Goal: Task Accomplishment & Management: Manage account settings

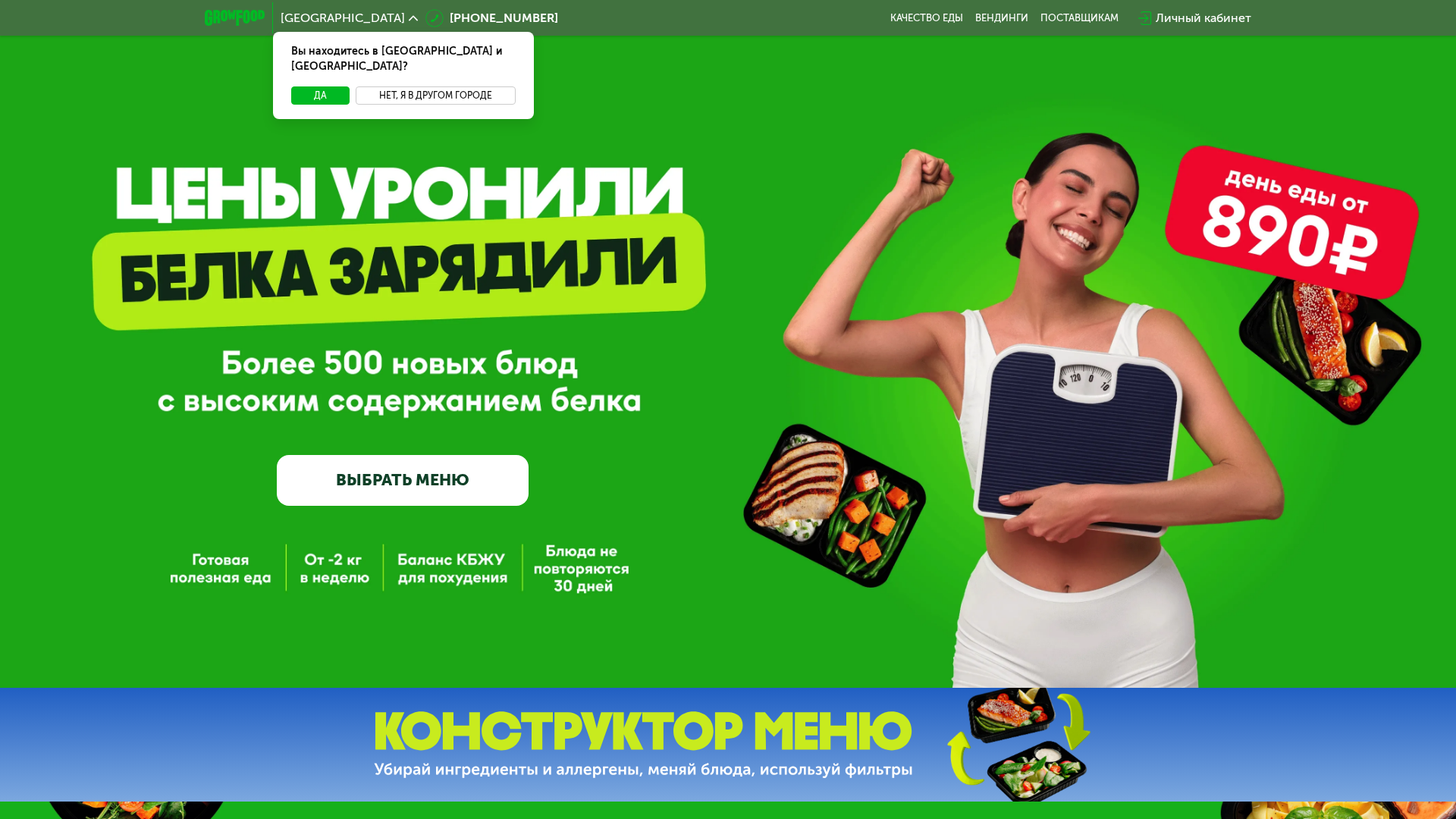
click at [424, 86] on button "Нет, я в другом городе" at bounding box center [435, 95] width 160 height 18
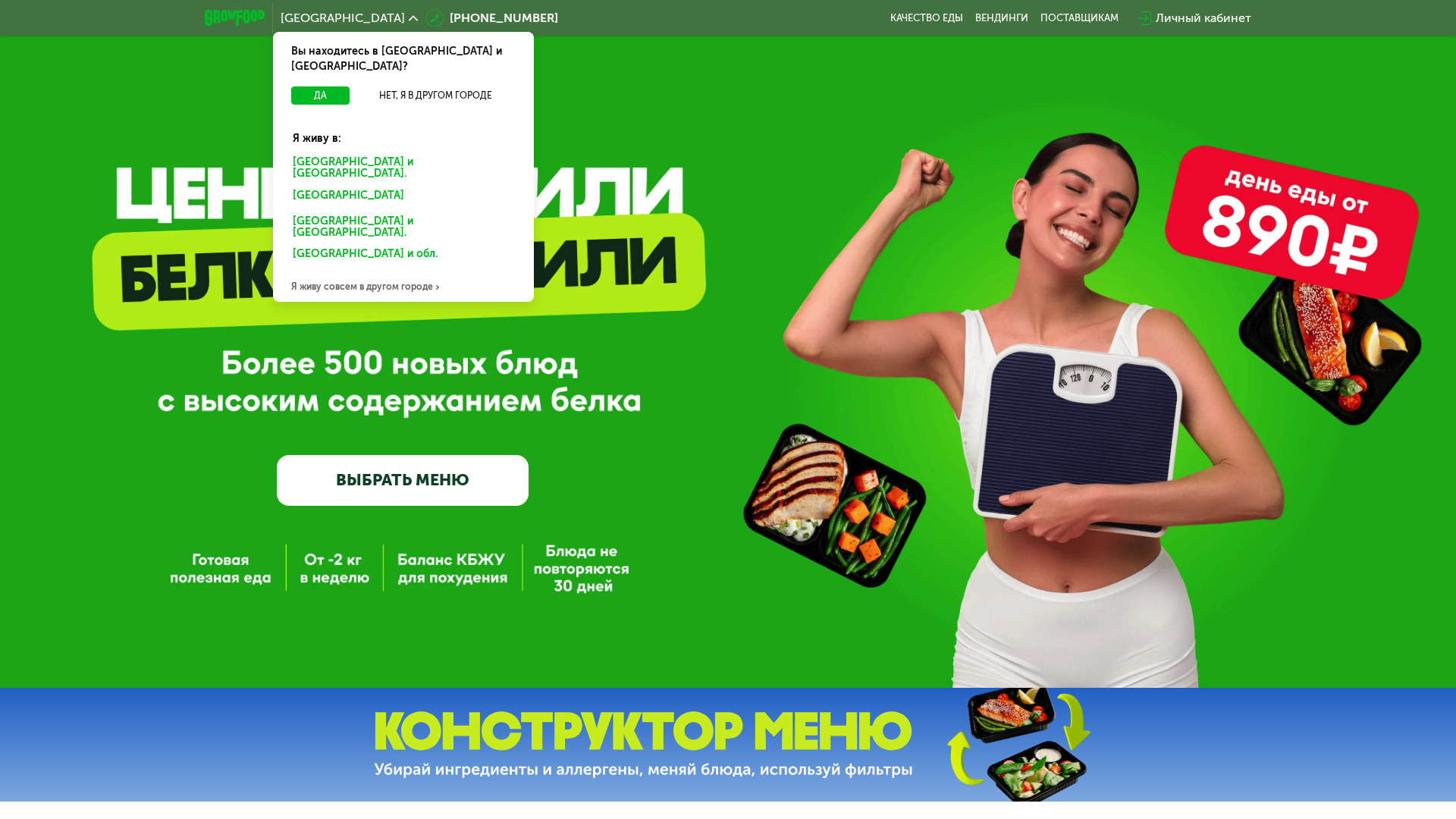
click at [370, 186] on div "Санкт-Петербурге и обл." at bounding box center [400, 198] width 236 height 24
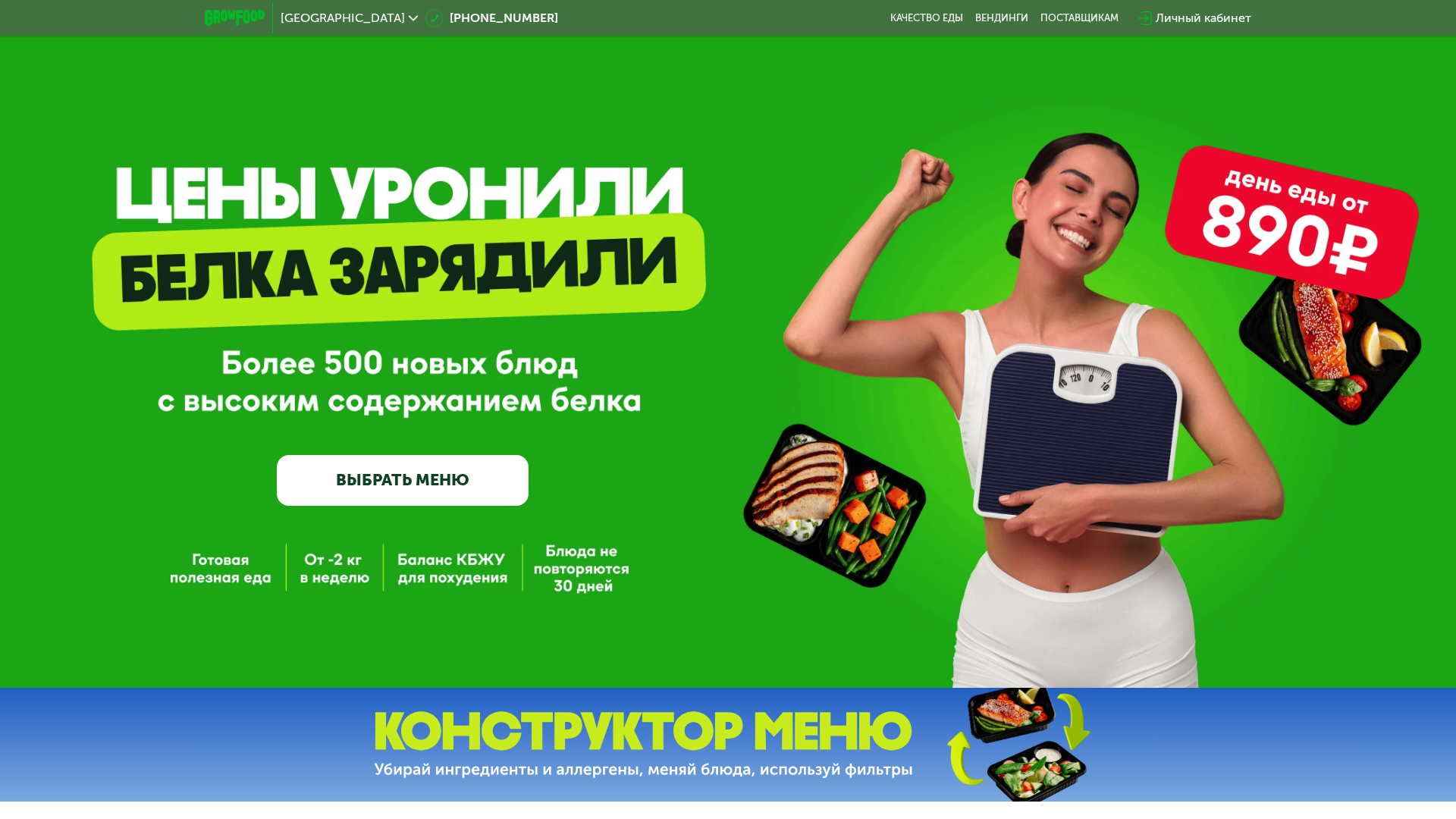
click at [1197, 13] on div "Личный кабинет" at bounding box center [1203, 17] width 96 height 18
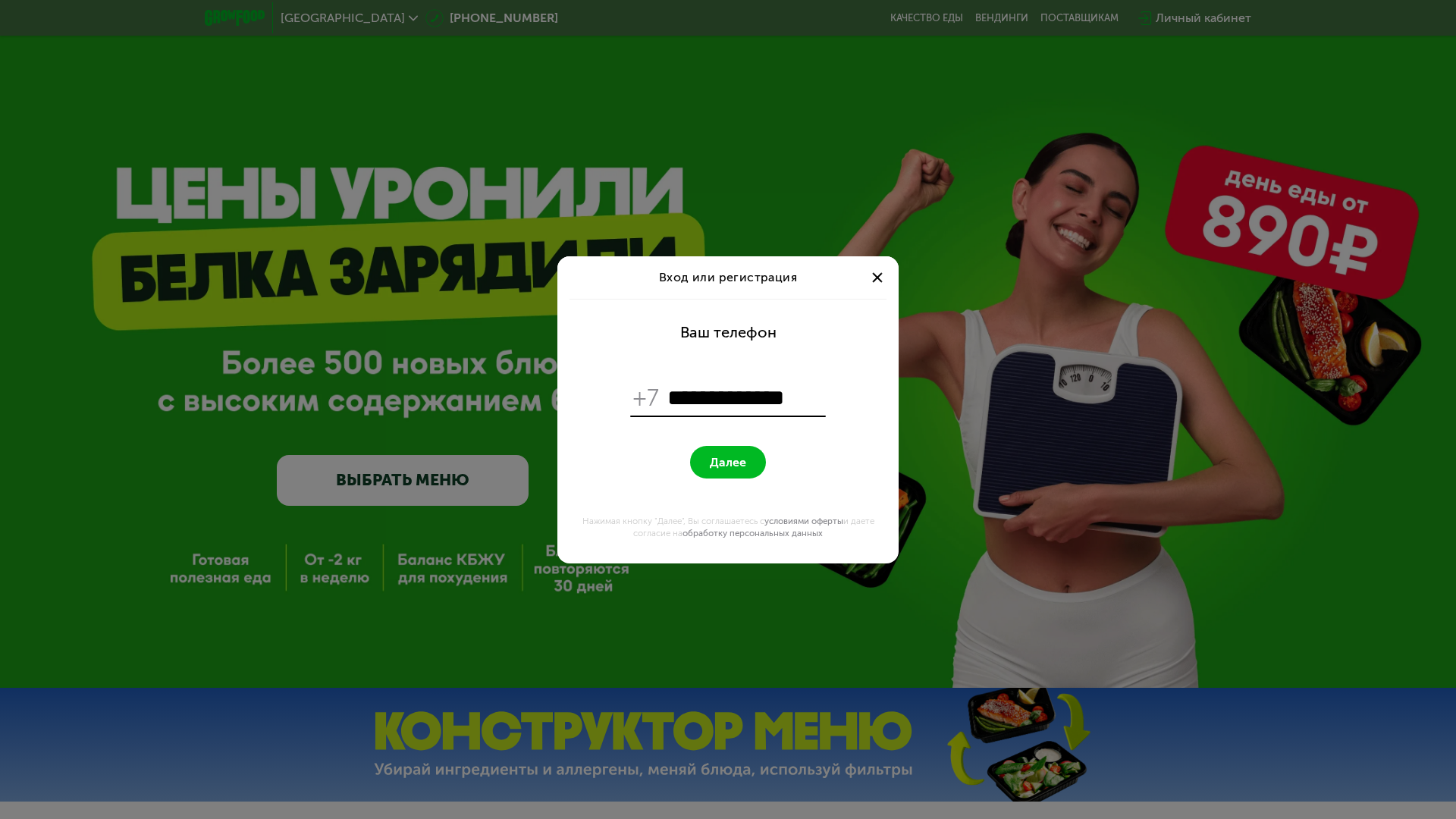
type input "**********"
click at [728, 465] on span "Далее" at bounding box center [728, 462] width 37 height 15
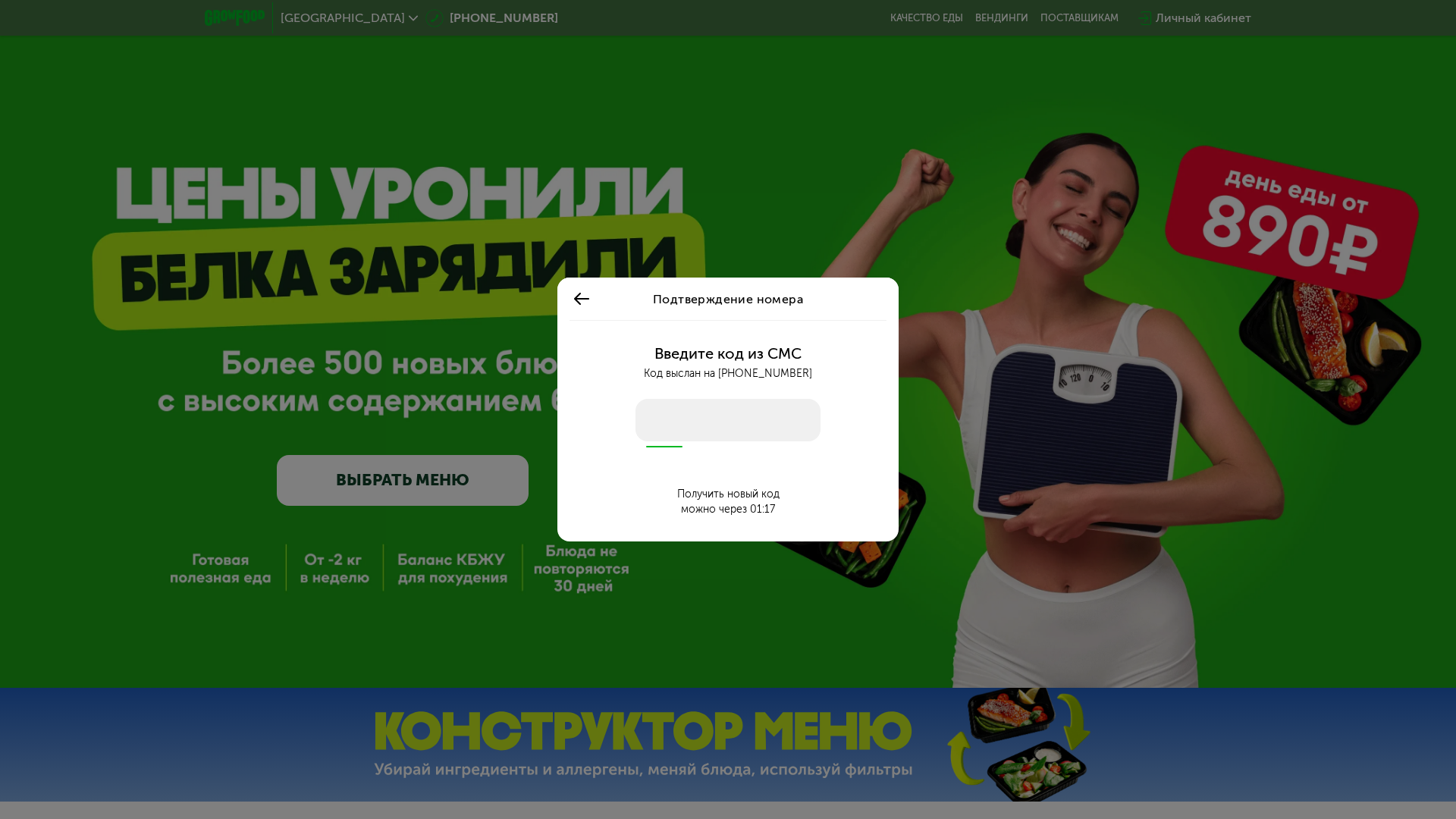
click at [652, 429] on input "number" at bounding box center [728, 420] width 185 height 43
type input "****"
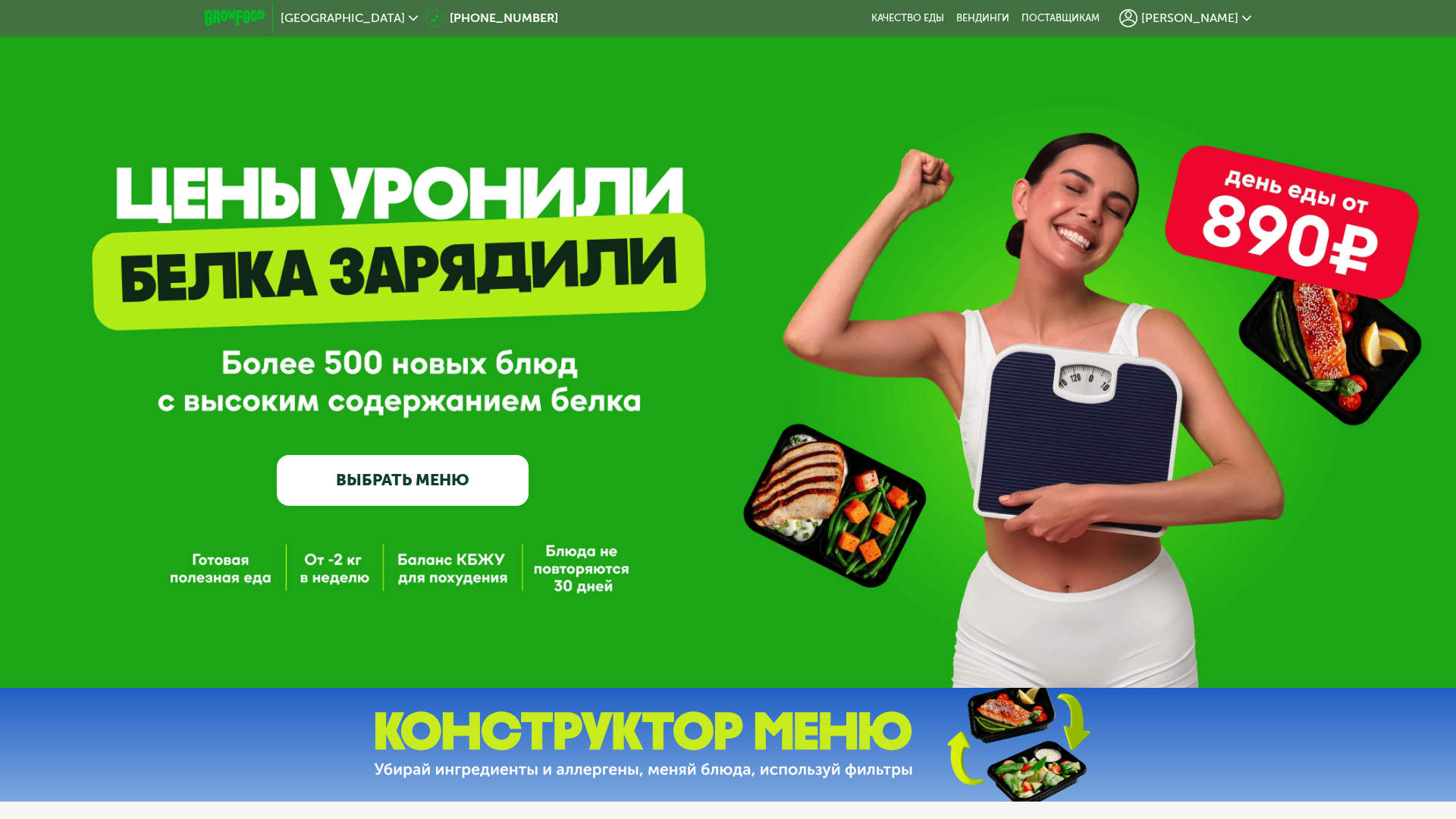
click at [1225, 15] on span "[PERSON_NAME]" at bounding box center [1190, 18] width 97 height 12
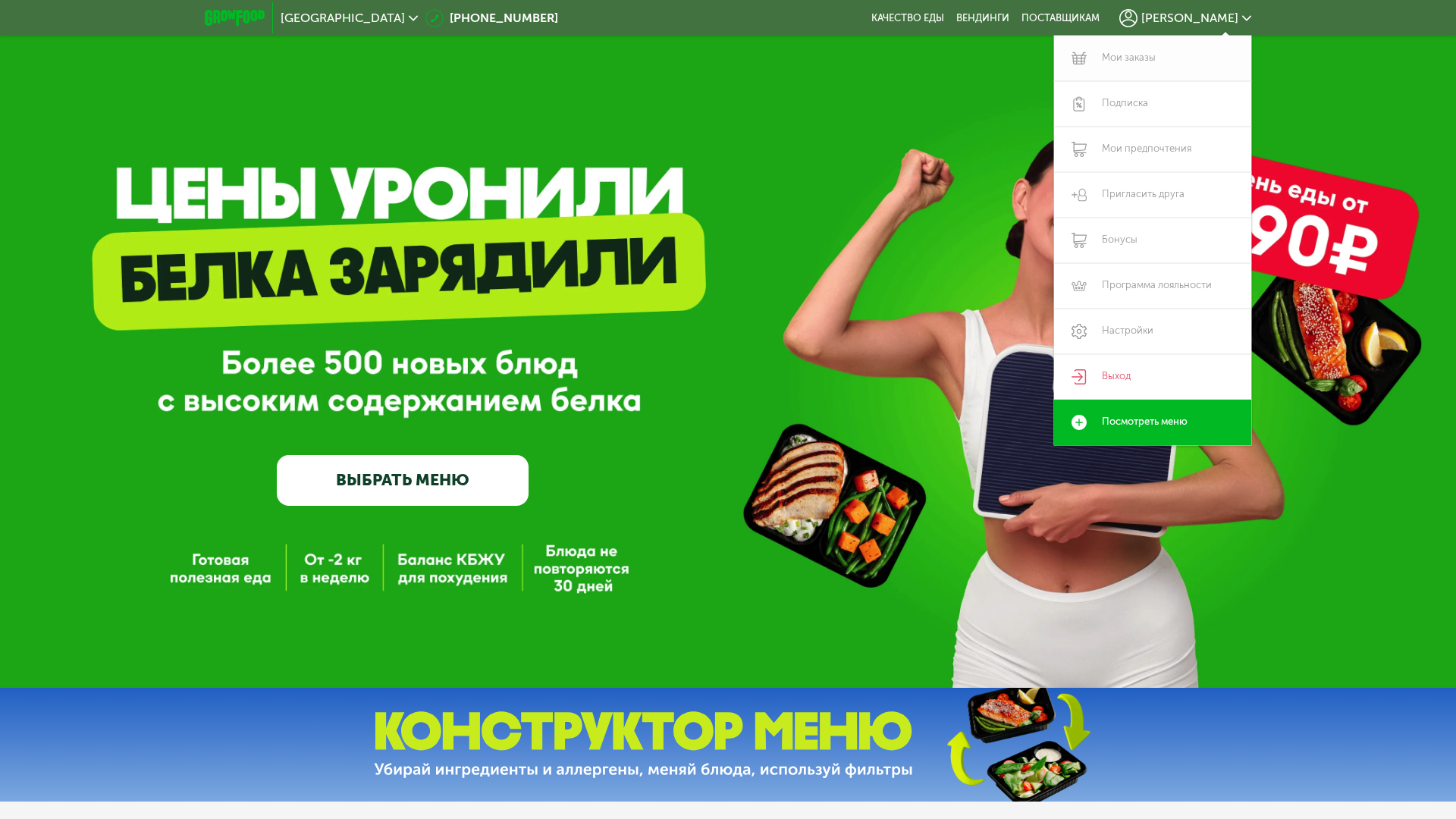
click at [1121, 64] on link "Мои заказы" at bounding box center [1152, 58] width 197 height 45
click at [1136, 330] on link "Настройки" at bounding box center [1152, 331] width 197 height 45
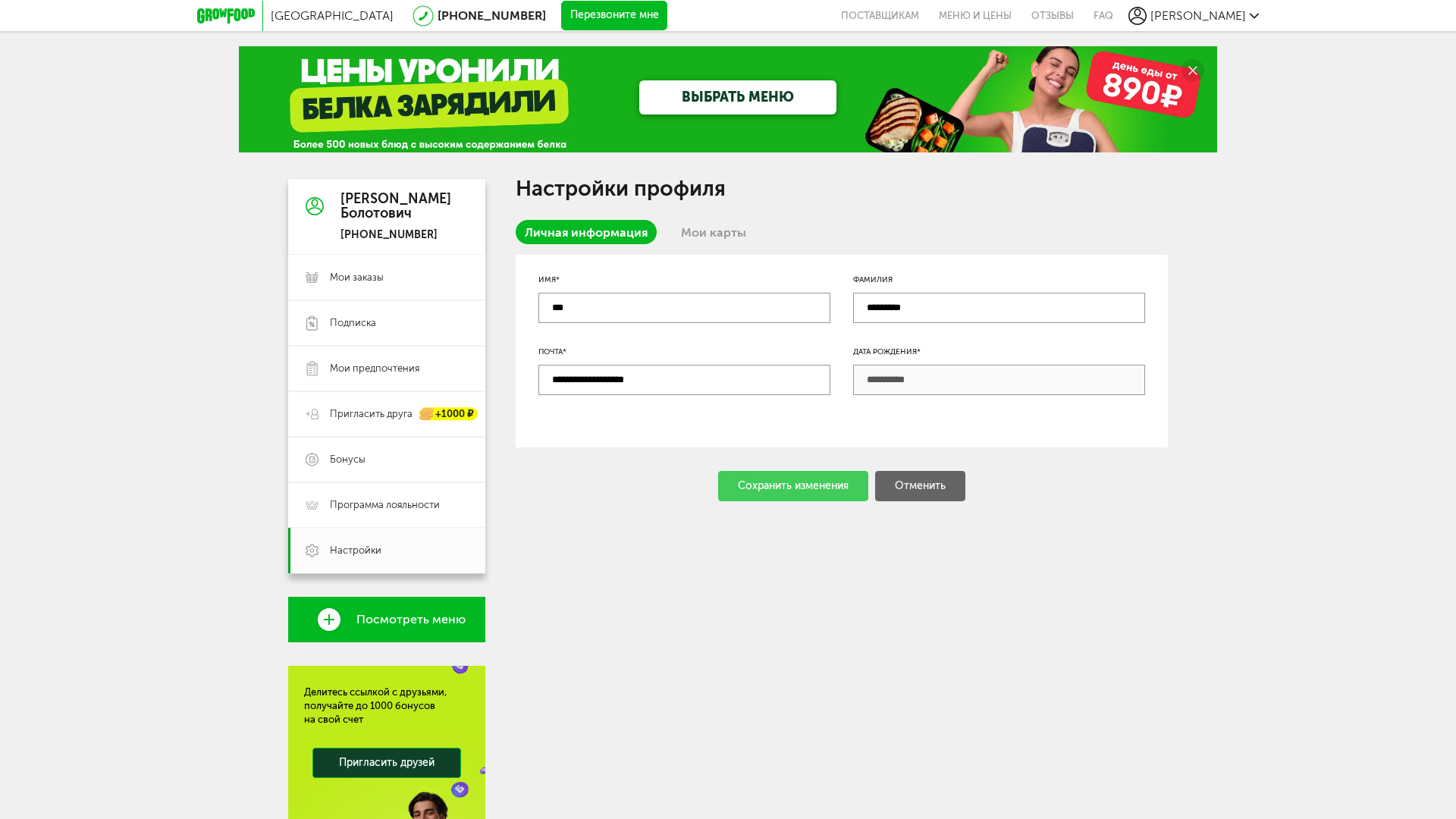
drag, startPoint x: 174, startPoint y: 258, endPoint x: 184, endPoint y: 266, distance: 12.8
click at [174, 256] on div "[GEOGRAPHIC_DATA] [PHONE_NUMBER] Перезвоните мне поставщикам Меню и цены Отзывы…" at bounding box center [728, 493] width 1456 height 986
click at [723, 223] on link "Мои карты" at bounding box center [714, 232] width 83 height 24
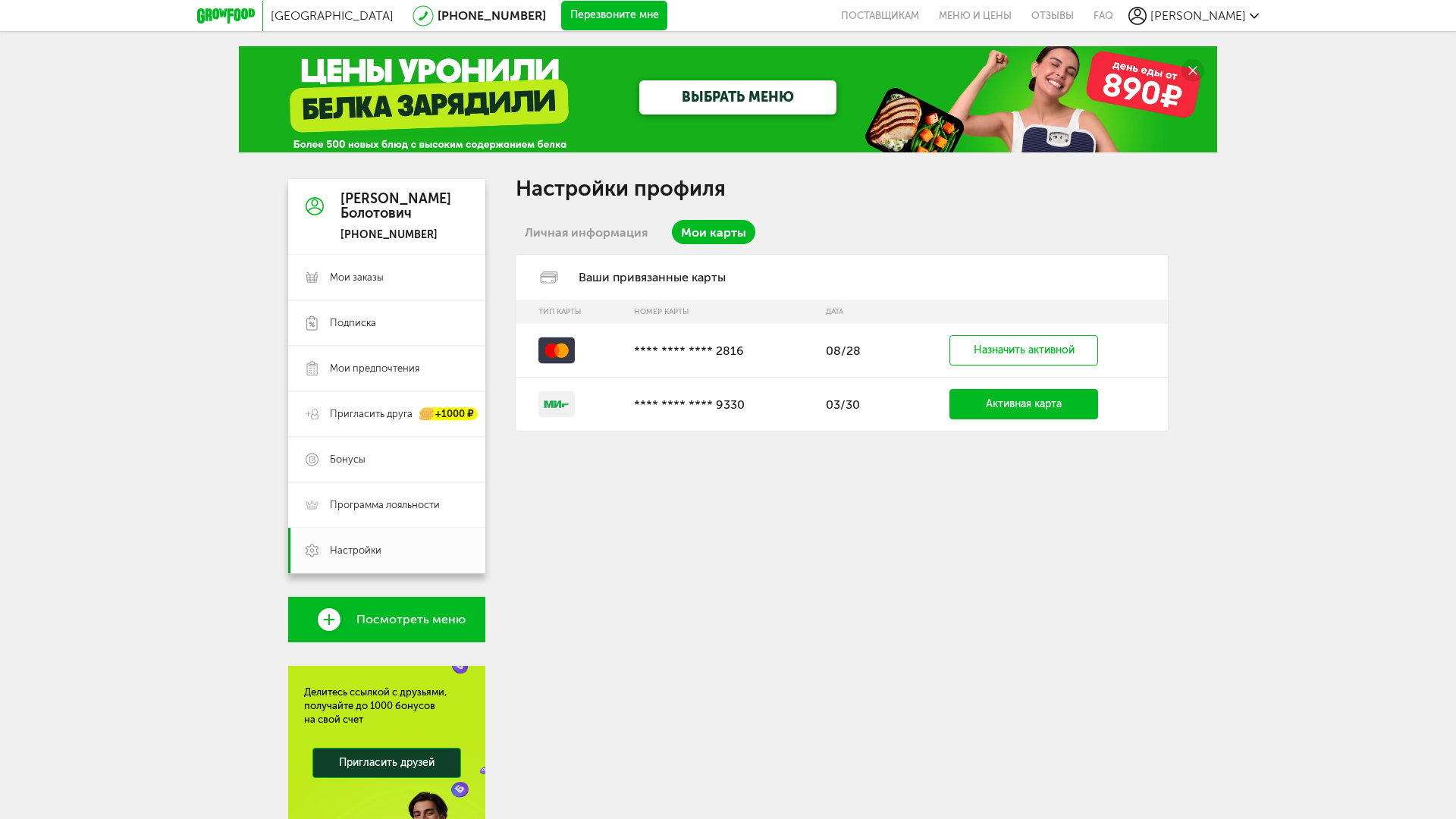
click at [862, 355] on td "08/28" at bounding box center [856, 350] width 76 height 54
drag, startPoint x: 873, startPoint y: 350, endPoint x: 622, endPoint y: 369, distance: 251.7
click at [622, 370] on tr "**** **** **** 2816 08/28 Назначить активной" at bounding box center [841, 350] width 652 height 54
click at [623, 368] on td at bounding box center [570, 350] width 110 height 54
click at [708, 356] on p "**** **** **** 2816" at bounding box center [721, 350] width 176 height 15
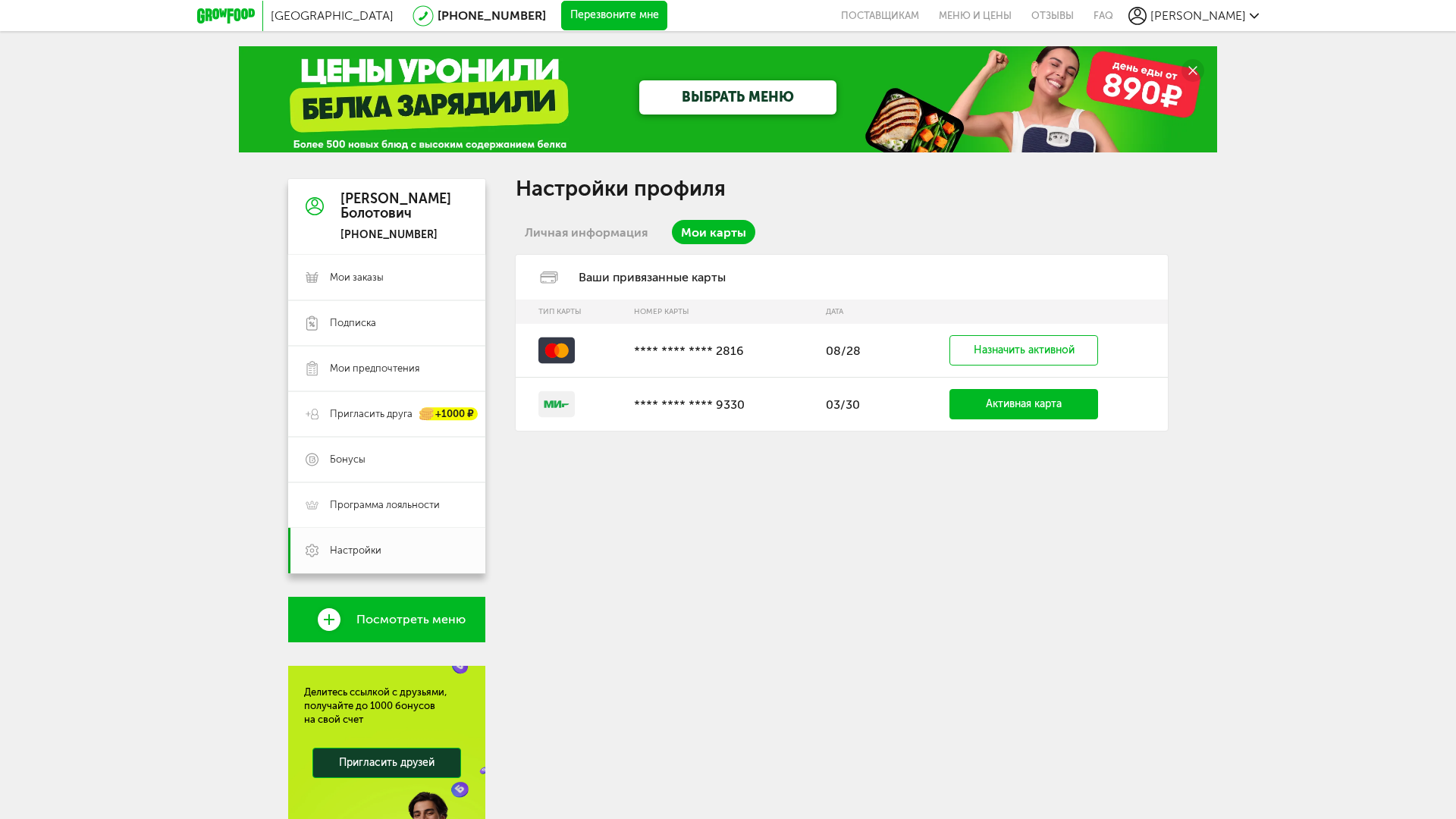
click at [542, 351] on td at bounding box center [570, 350] width 110 height 54
click at [678, 340] on td "**** **** **** 2816" at bounding box center [721, 350] width 192 height 54
click at [585, 263] on div "Ваши привязанные карты" at bounding box center [841, 276] width 652 height 44
click at [605, 321] on th "Тип карты" at bounding box center [570, 312] width 110 height 24
drag, startPoint x: 715, startPoint y: 350, endPoint x: 615, endPoint y: 358, distance: 100.3
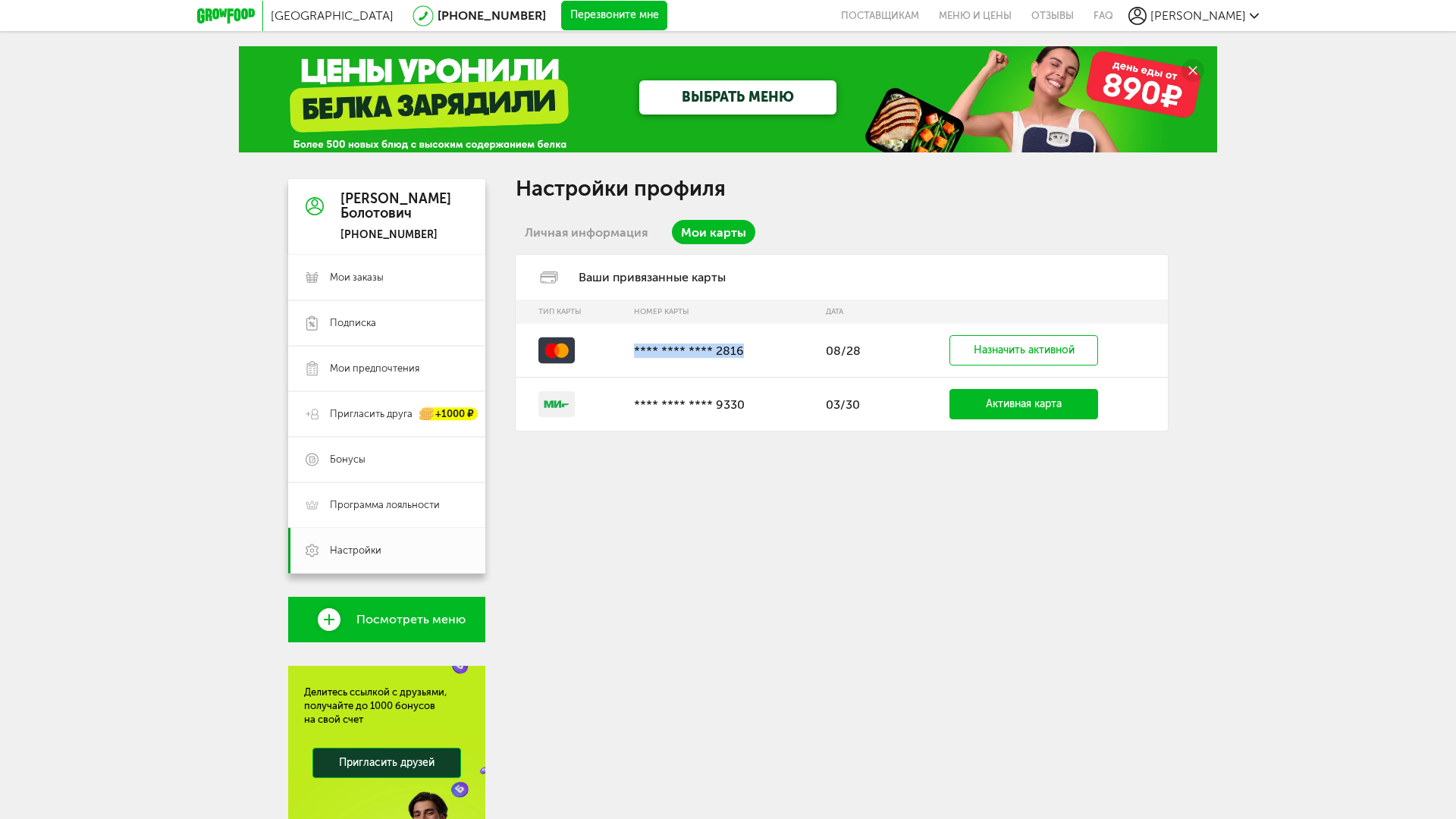
click at [615, 358] on tr "**** **** **** 2816 08/28 Назначить активной" at bounding box center [841, 350] width 652 height 54
click at [662, 477] on div "Настройки профиля Личная информация Мои карты Ваши привязанные карты Тип карты …" at bounding box center [841, 552] width 652 height 746
click at [1203, 676] on div "Санкт-Петербург 8 (800) 555-21-78 Перезвоните мне поставщикам Меню и цены Отзыв…" at bounding box center [728, 493] width 1456 height 986
click at [985, 400] on link "Активная карта" at bounding box center [1023, 403] width 149 height 30
click at [820, 491] on div "Настройки профиля Личная информация Мои карты Ваши привязанные карты Тип карты …" at bounding box center [841, 552] width 652 height 746
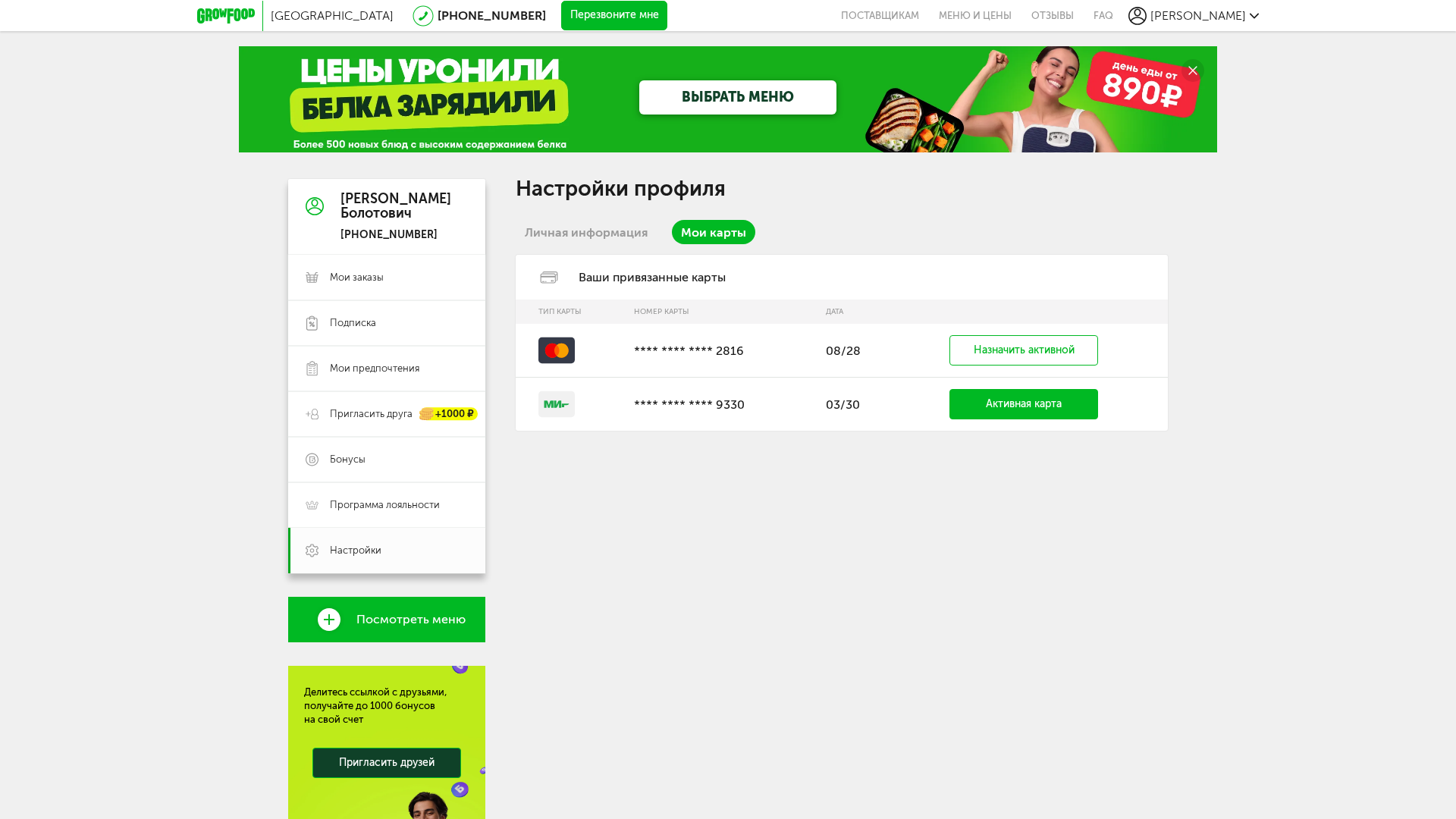
click at [634, 501] on div "Настройки профиля Личная информация Мои карты Ваши привязанные карты Тип карты …" at bounding box center [841, 552] width 652 height 746
click at [887, 550] on div "Настройки профиля Личная информация Мои карты Ваши привязанные карты Тип карты …" at bounding box center [841, 552] width 652 height 746
click at [830, 564] on div "Настройки профиля Личная информация Мои карты Ваши привязанные карты Тип карты …" at bounding box center [841, 552] width 652 height 746
click at [833, 489] on div "Настройки профиля Личная информация Мои карты Ваши привязанные карты Тип карты …" at bounding box center [841, 552] width 652 height 746
click at [735, 232] on link "Мои карты" at bounding box center [714, 232] width 83 height 24
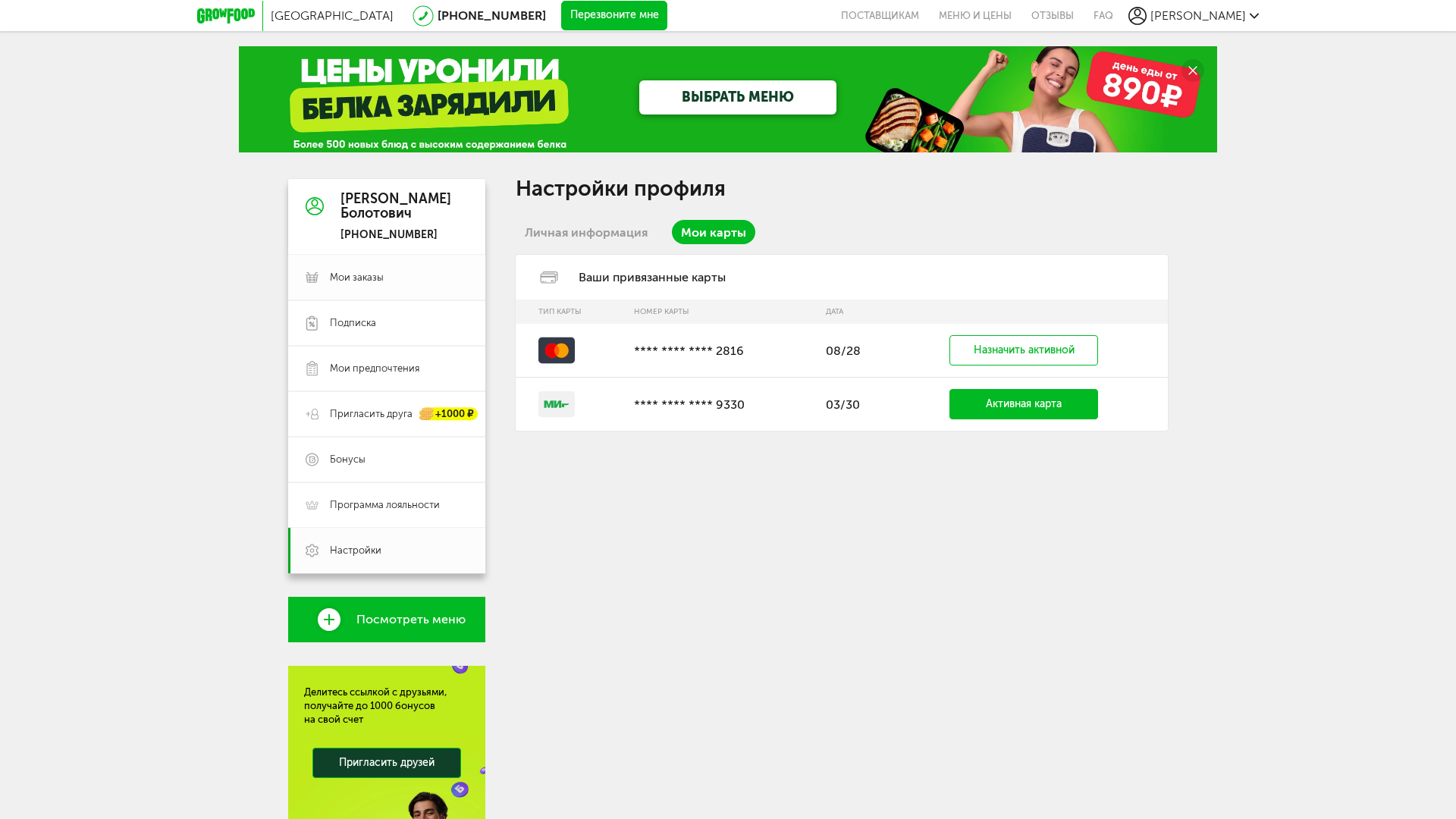
click at [376, 278] on span "Мои заказы" at bounding box center [356, 277] width 54 height 14
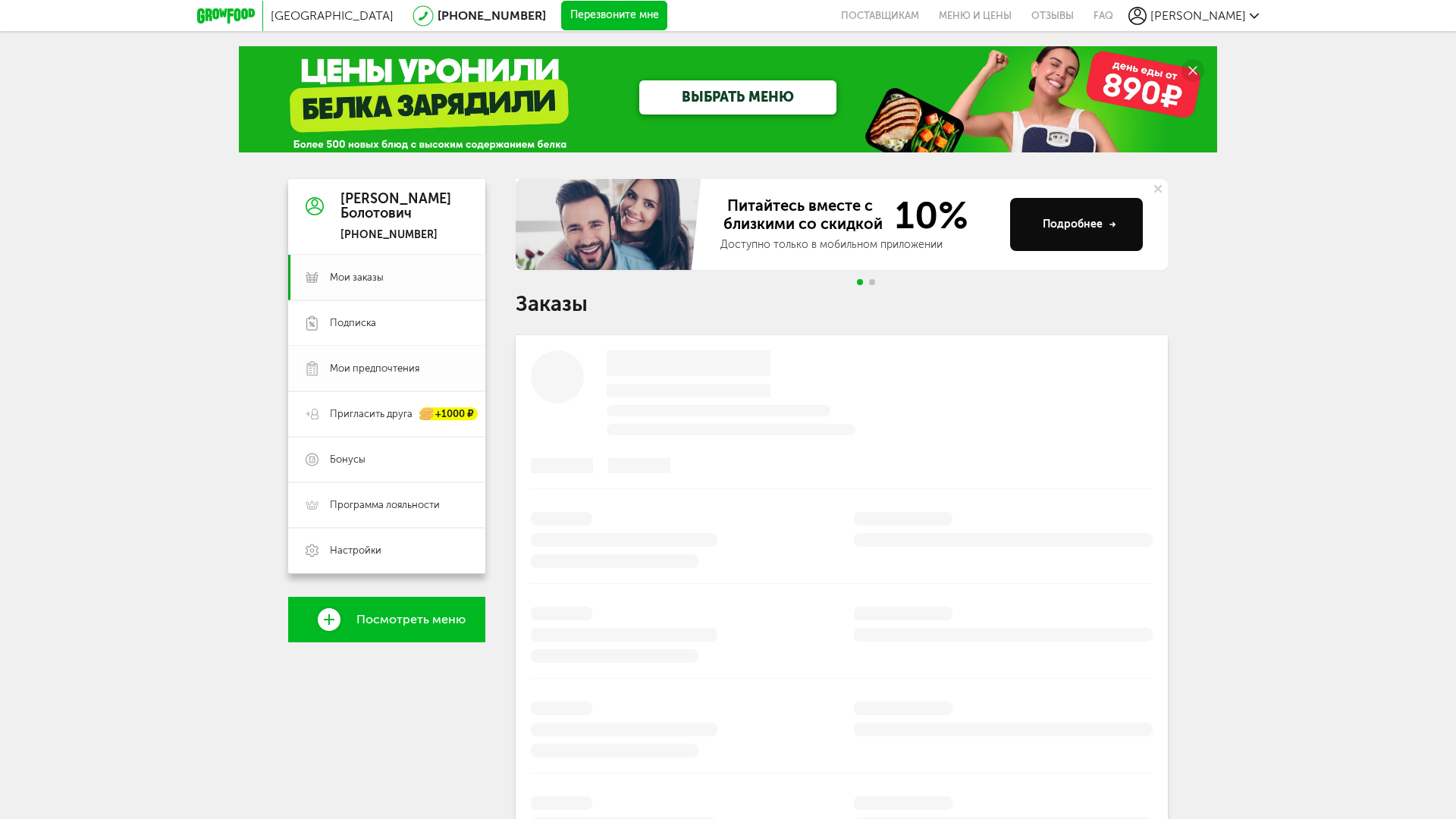
click at [377, 370] on span "Мои предпочтения" at bounding box center [374, 369] width 90 height 14
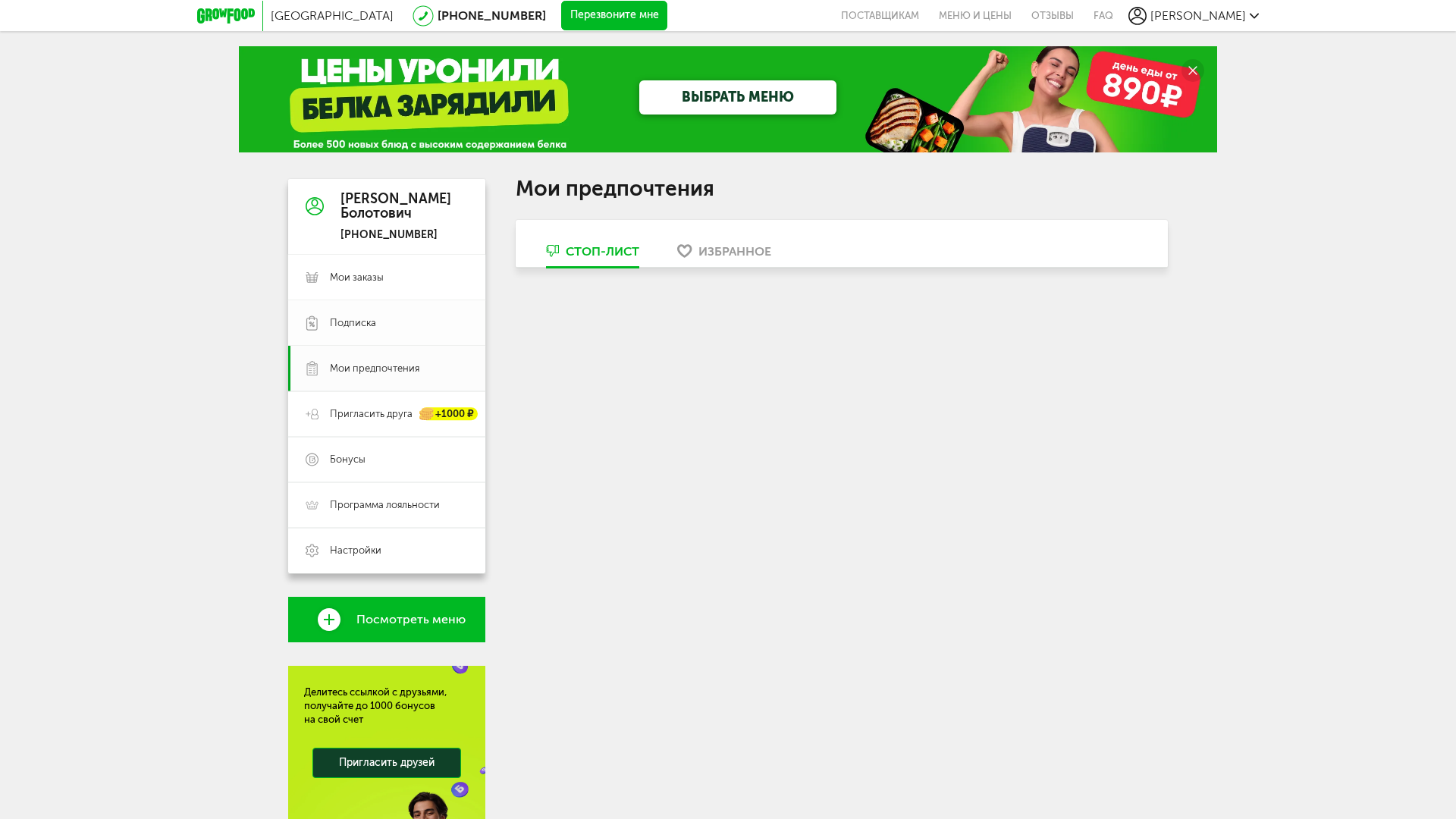
click at [387, 330] on link "Подписка" at bounding box center [386, 323] width 197 height 45
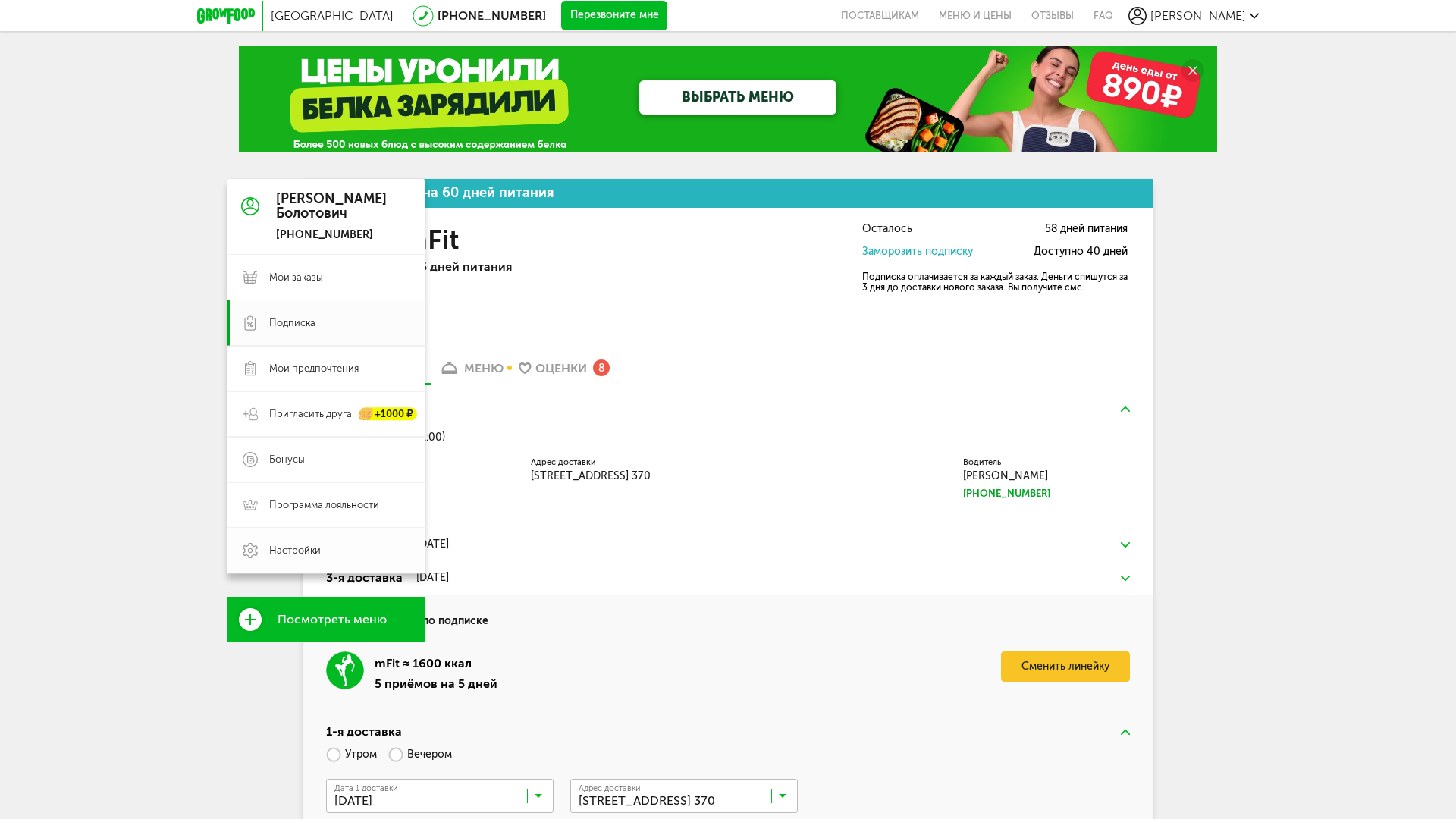
click at [268, 559] on link "Настройки" at bounding box center [326, 550] width 197 height 45
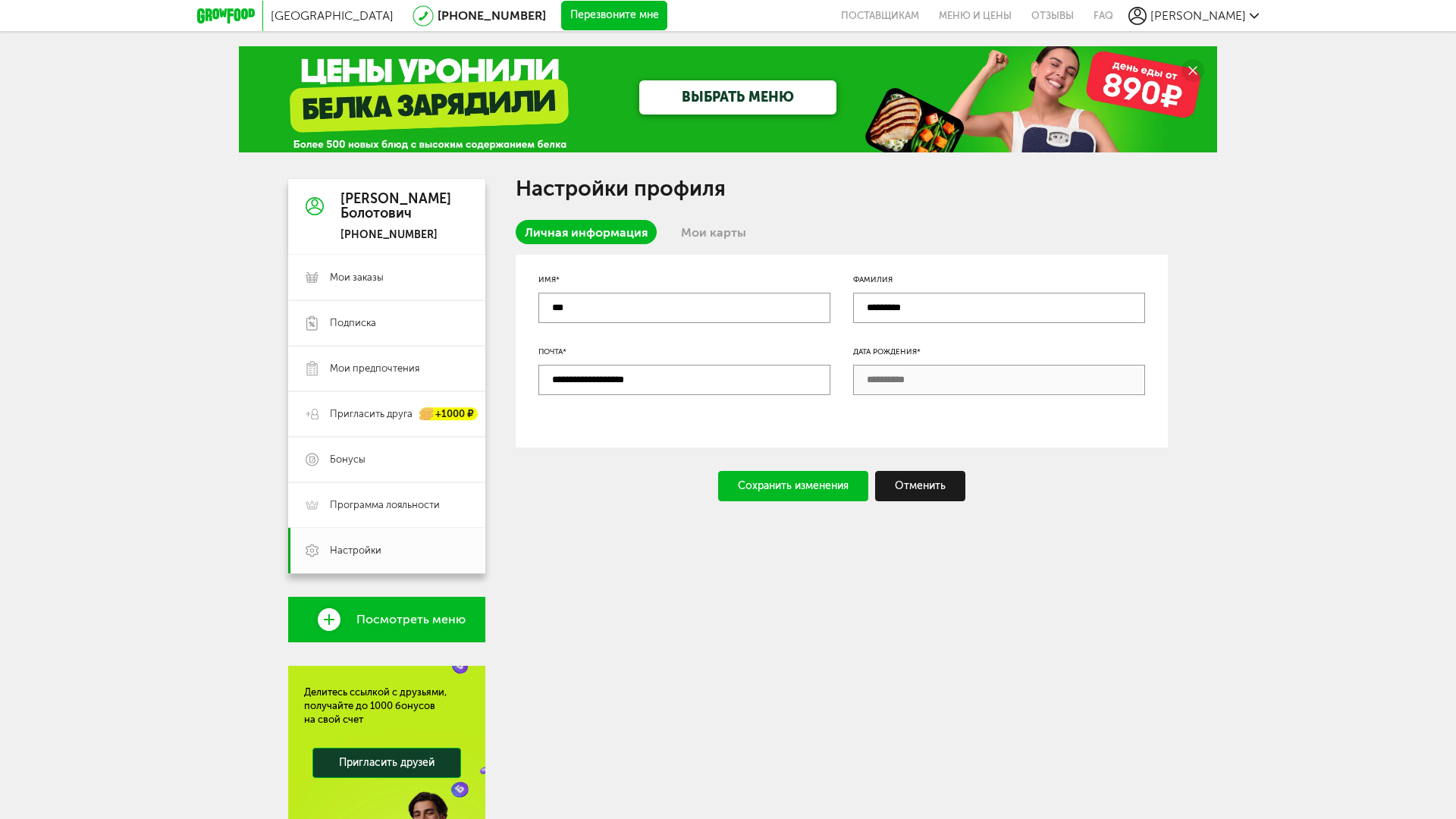
click at [717, 232] on link "Мои карты" at bounding box center [714, 232] width 83 height 24
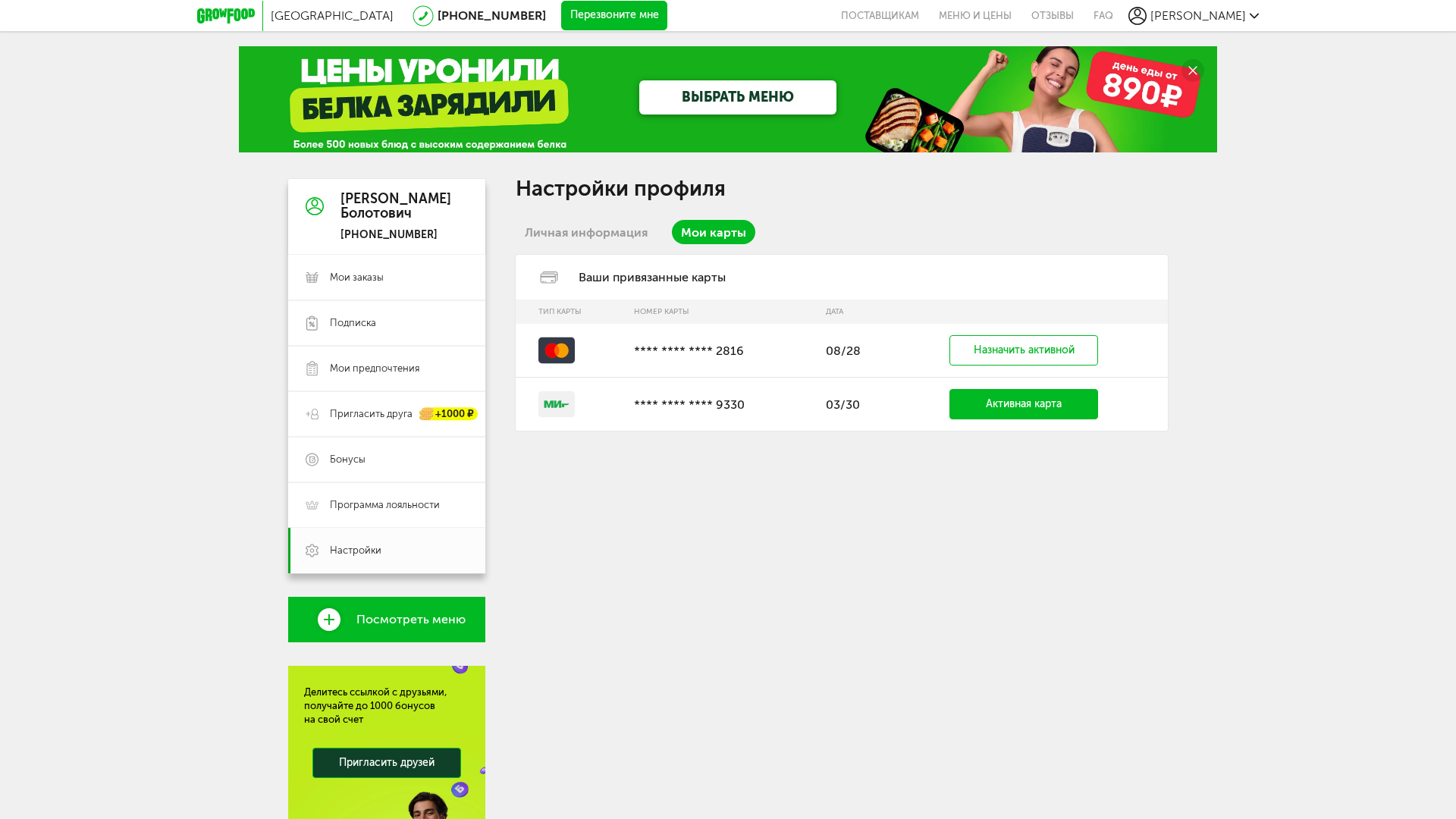
click at [827, 478] on div "Настройки профиля Личная информация Мои карты Ваши привязанные карты Тип карты …" at bounding box center [841, 552] width 652 height 746
click at [1047, 340] on link "Назначить активной" at bounding box center [1023, 350] width 149 height 30
click at [1040, 395] on link "Назначить активной" at bounding box center [1023, 403] width 149 height 30
click at [868, 561] on div "Настройки профиля Личная информация Мои карты Ваши привязанные карты Тип карты …" at bounding box center [841, 552] width 652 height 746
click at [182, 470] on div "Санкт-Петербург 8 (800) 555-21-78 Перезвоните мне поставщикам Меню и цены Отзыв…" at bounding box center [728, 493] width 1456 height 986
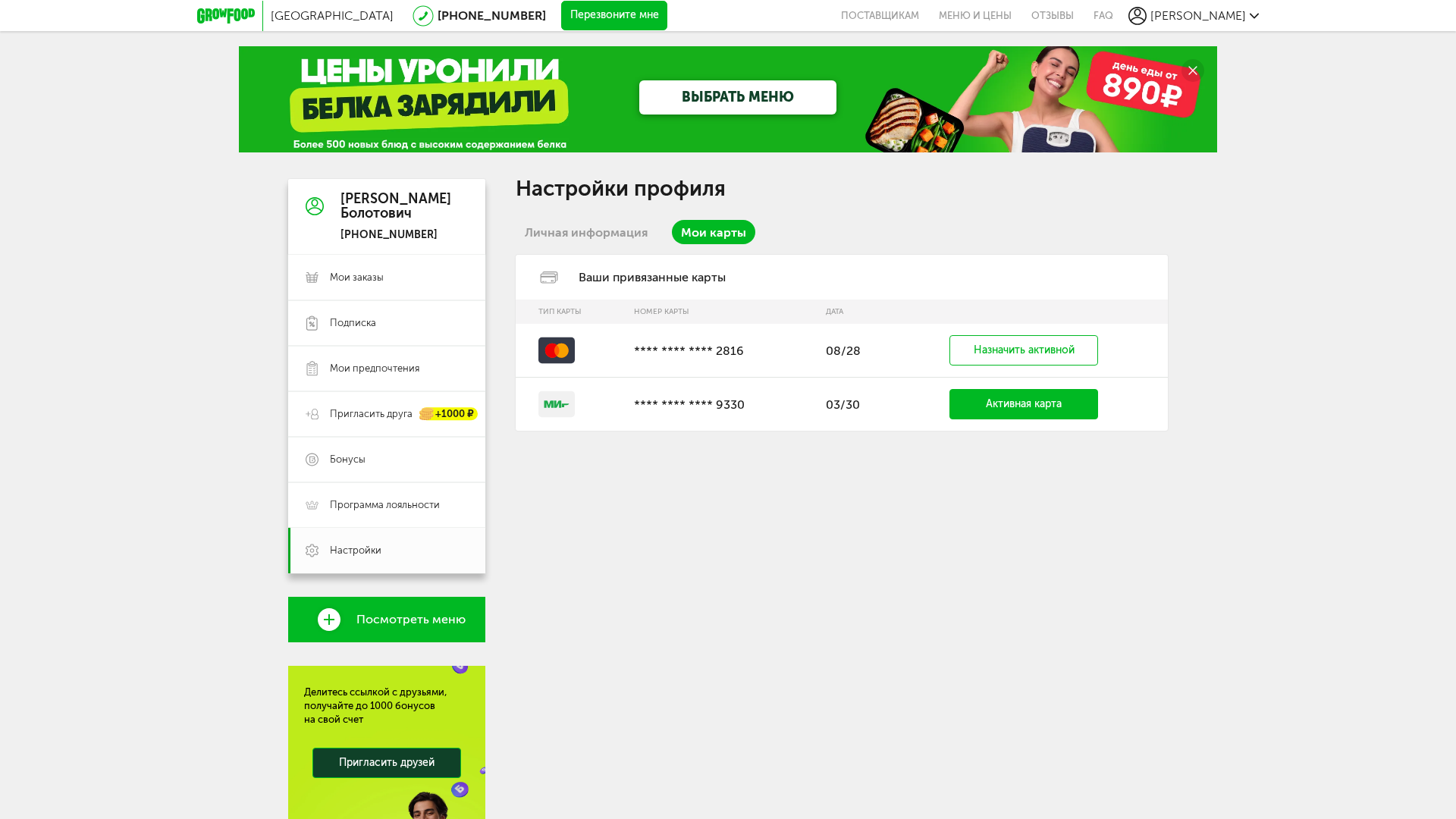
click at [163, 283] on div "Санкт-Петербург 8 (800) 555-21-78 Перезвоните мне поставщикам Меню и цены Отзыв…" at bounding box center [728, 493] width 1456 height 986
click at [975, 549] on div "Настройки профиля Личная информация Мои карты Ваши привязанные карты Тип карты …" at bounding box center [841, 552] width 652 height 746
click at [944, 454] on div "Настройки профиля Личная информация Мои карты Ваши привязанные карты Тип карты …" at bounding box center [841, 552] width 652 height 746
click at [848, 617] on div "Настройки профиля Личная информация Мои карты Ваши привязанные карты Тип карты …" at bounding box center [841, 552] width 652 height 746
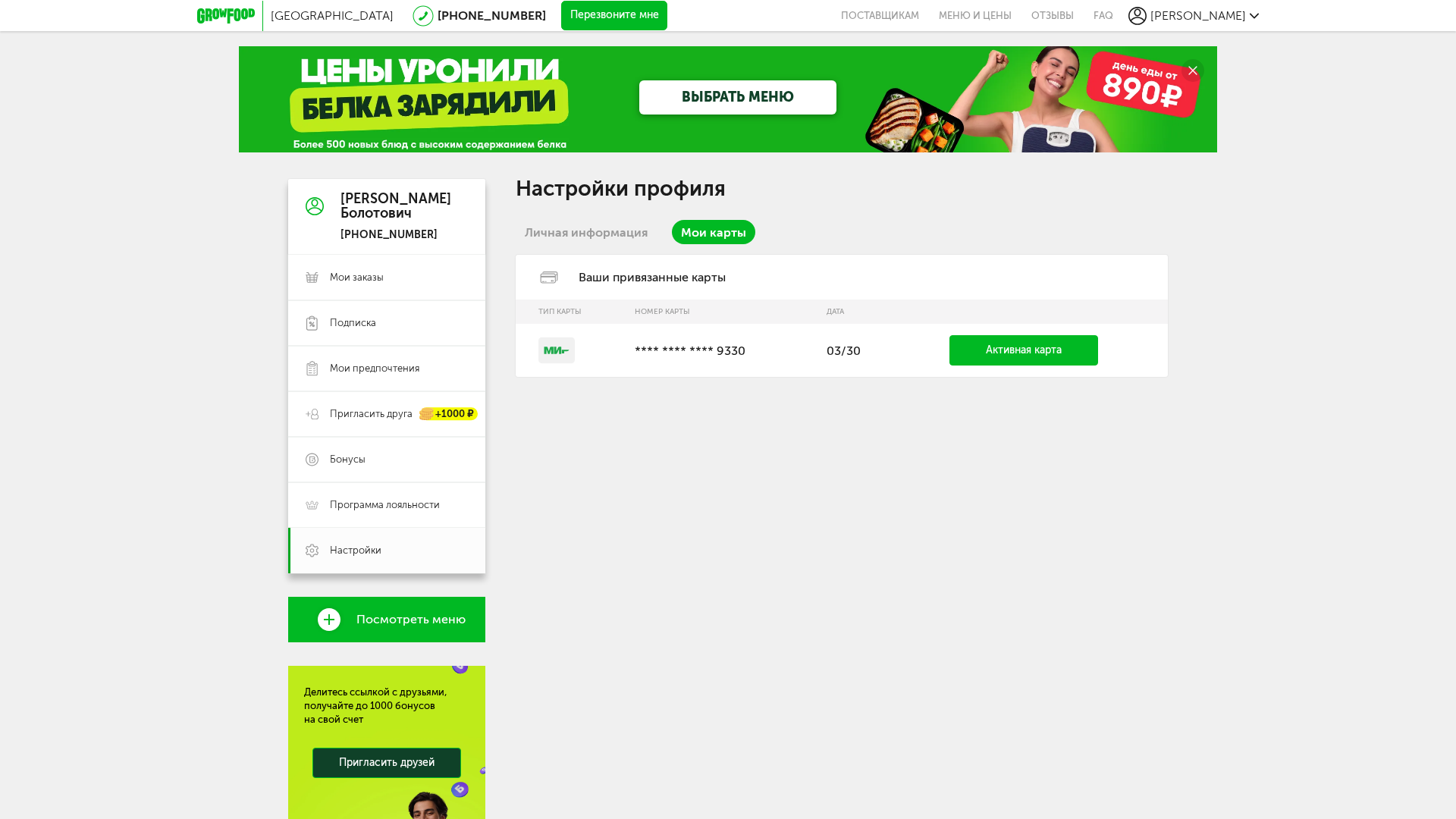
drag, startPoint x: 0, startPoint y: 0, endPoint x: 851, endPoint y: 541, distance: 1008.4
click at [851, 541] on div "Настройки профиля Личная информация Мои карты Ваши привязанные карты Тип карты …" at bounding box center [841, 552] width 652 height 746
